Goal: Unclear

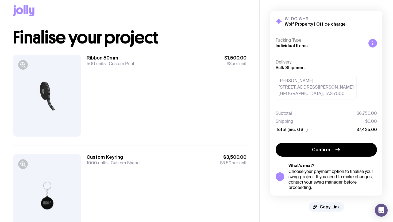
scroll to position [140, 0]
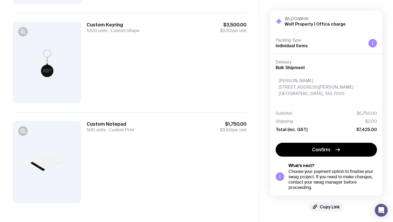
click at [55, 70] on div at bounding box center [47, 63] width 68 height 82
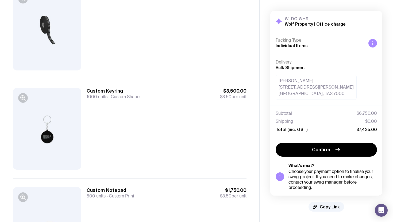
scroll to position [81, 0]
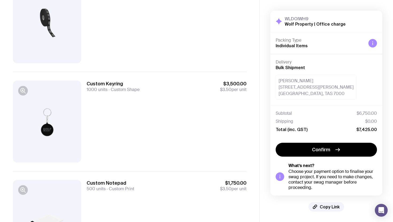
click at [44, 131] on div at bounding box center [47, 122] width 68 height 82
click at [22, 90] on icon "button" at bounding box center [22, 90] width 1 height 0
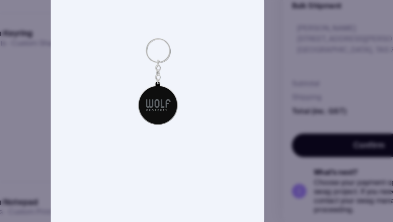
scroll to position [82, 0]
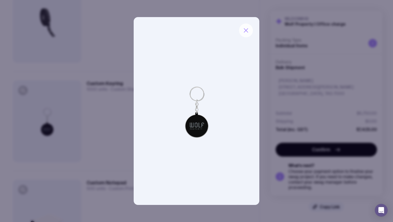
click at [247, 32] on icon "button" at bounding box center [246, 31] width 4 height 4
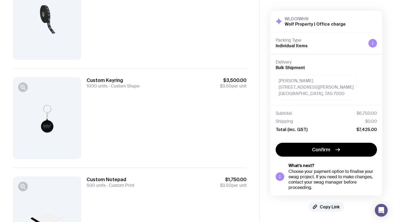
scroll to position [106, 0]
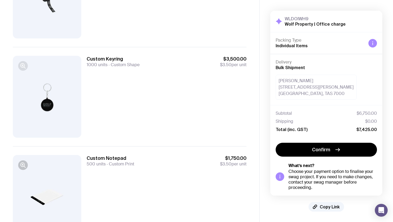
click at [24, 64] on icon "button" at bounding box center [23, 66] width 6 height 6
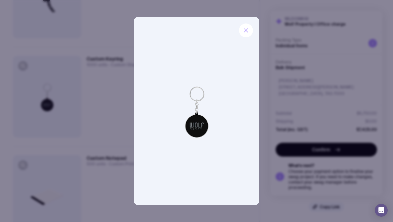
click at [360, 72] on div at bounding box center [196, 111] width 393 height 222
